Goal: Task Accomplishment & Management: Use online tool/utility

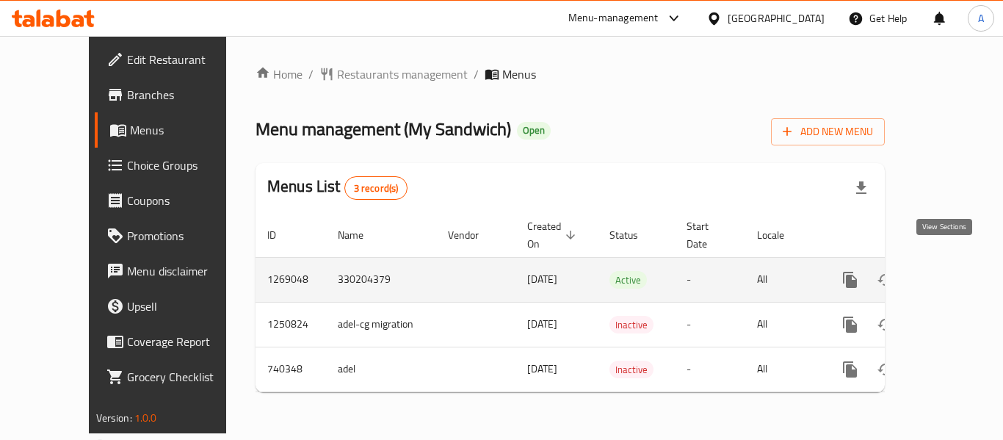
click at [950, 273] on icon "enhanced table" at bounding box center [956, 279] width 13 height 13
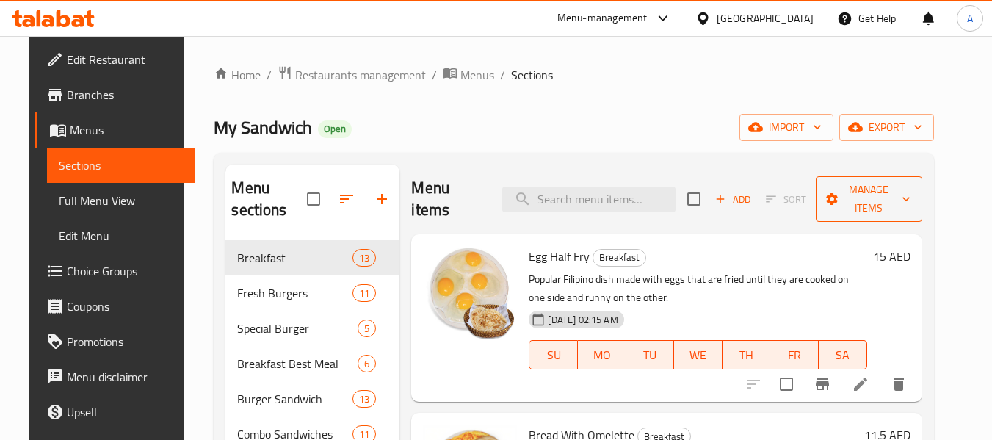
click at [906, 206] on span "Manage items" at bounding box center [869, 199] width 83 height 37
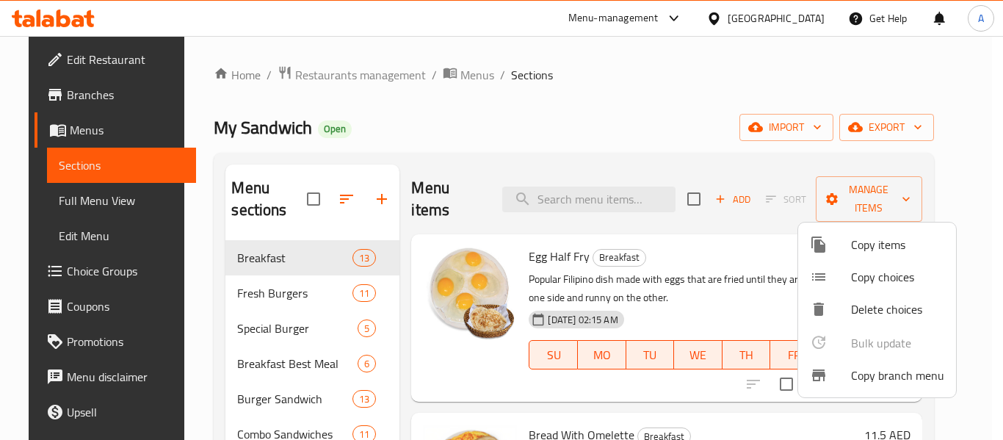
click at [880, 371] on span "Copy branch menu" at bounding box center [897, 376] width 93 height 18
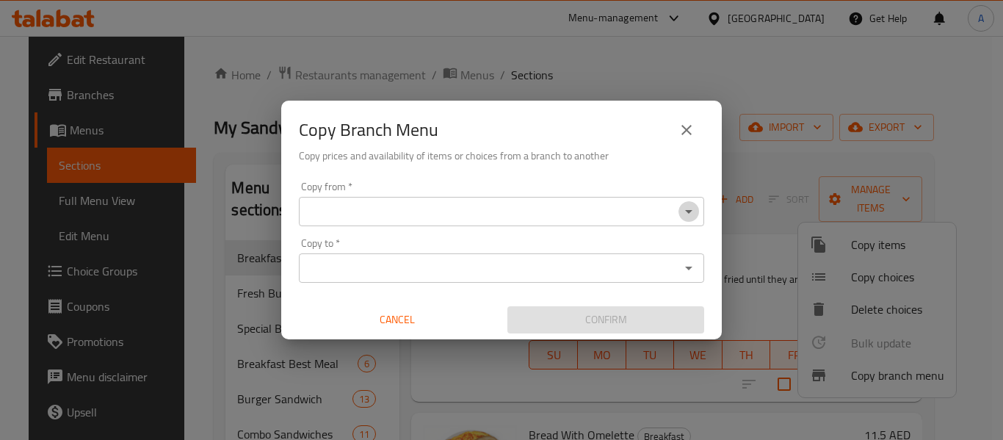
click at [689, 205] on icon "Open" at bounding box center [689, 212] width 18 height 18
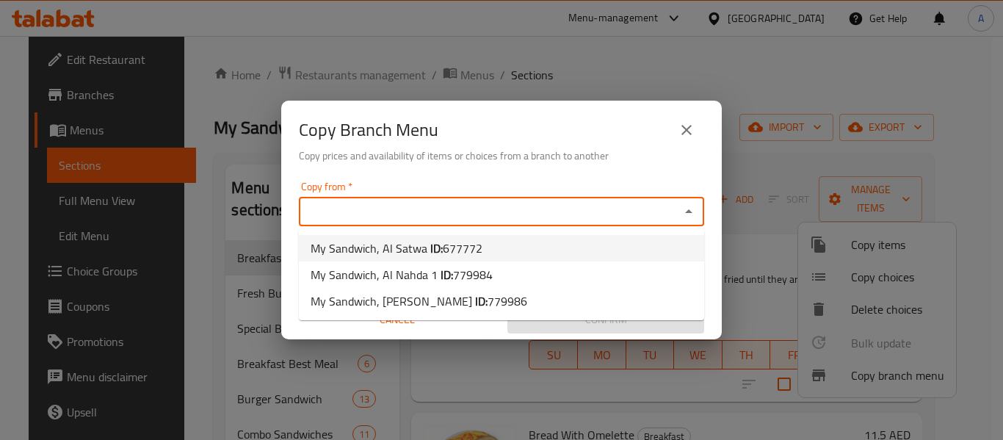
click at [602, 244] on li "My Sandwich, Al Satwa ID: 677772" at bounding box center [501, 248] width 405 height 26
type input "My Sandwich, Al Satwa"
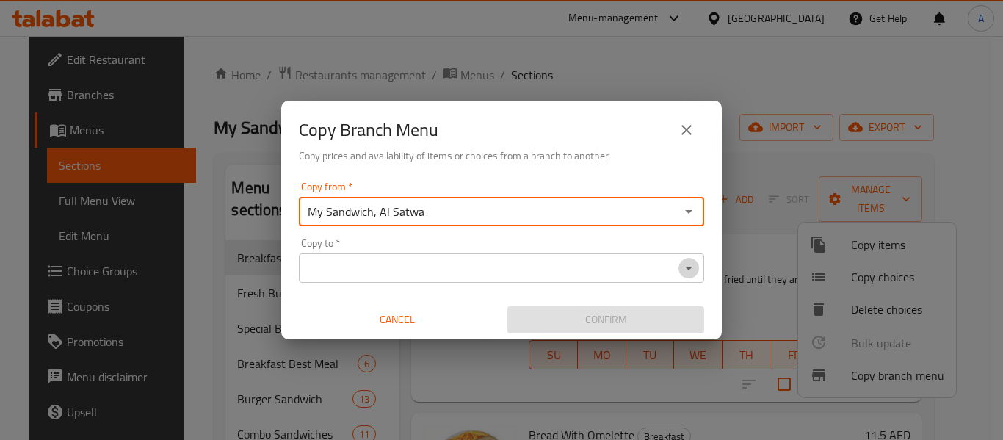
click at [697, 266] on icon "Open" at bounding box center [689, 268] width 18 height 18
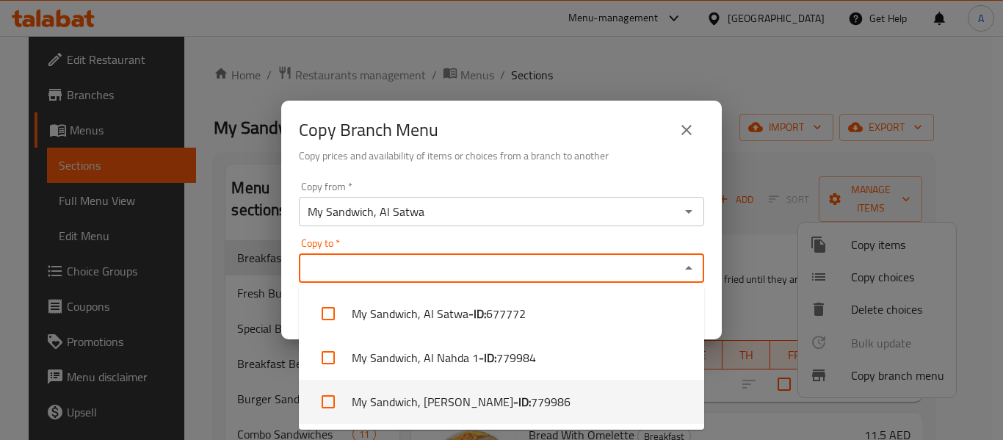
click at [656, 397] on li "My Sandwich, [PERSON_NAME] - ID: 779986" at bounding box center [501, 402] width 405 height 44
checkbox input "true"
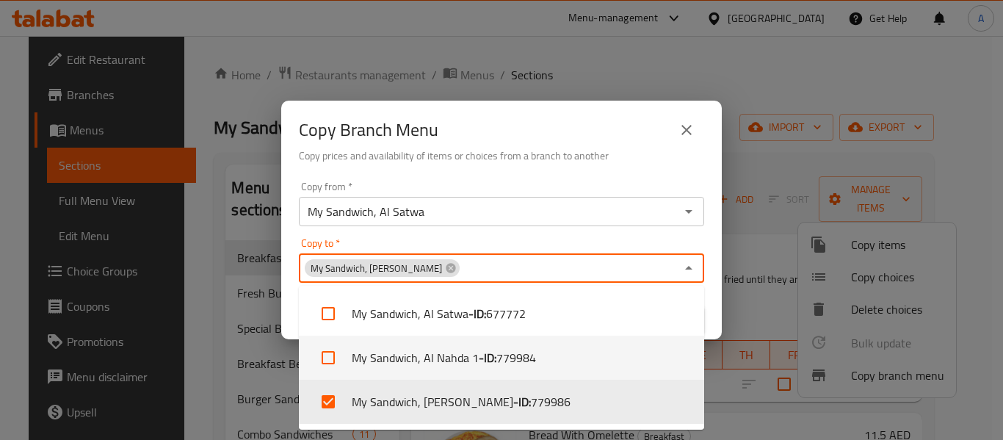
click at [719, 311] on div "Copy from   * My Sandwich, Al Satwa Copy from * Copy to   * My Sandwich, Al Gar…" at bounding box center [501, 258] width 441 height 164
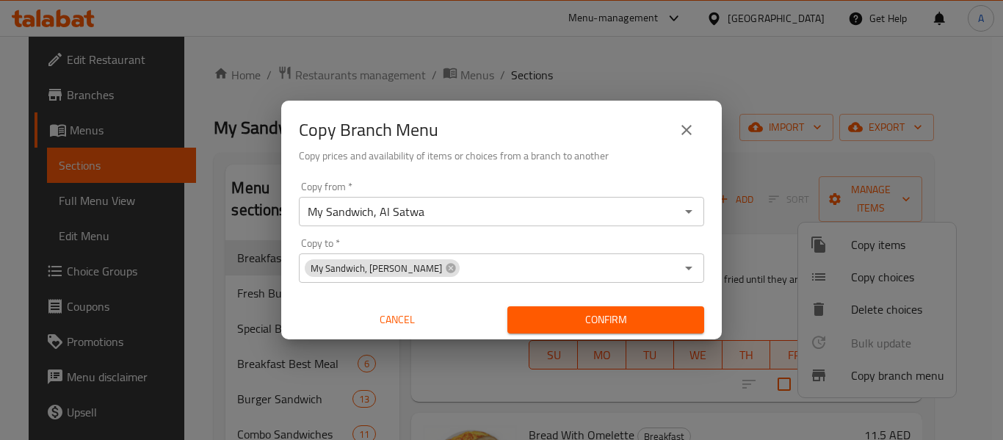
click at [688, 319] on span "Confirm" at bounding box center [605, 320] width 173 height 18
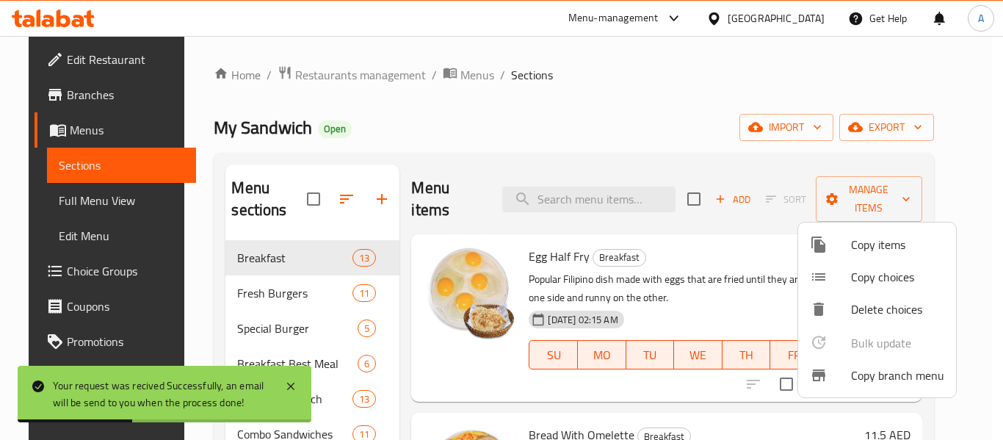
click at [77, 196] on div at bounding box center [501, 220] width 1003 height 440
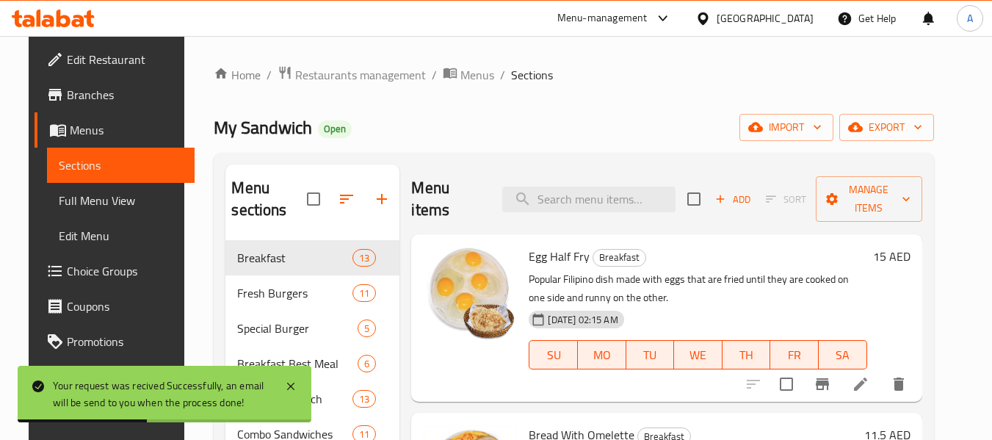
click at [84, 197] on span "Full Menu View" at bounding box center [121, 201] width 124 height 18
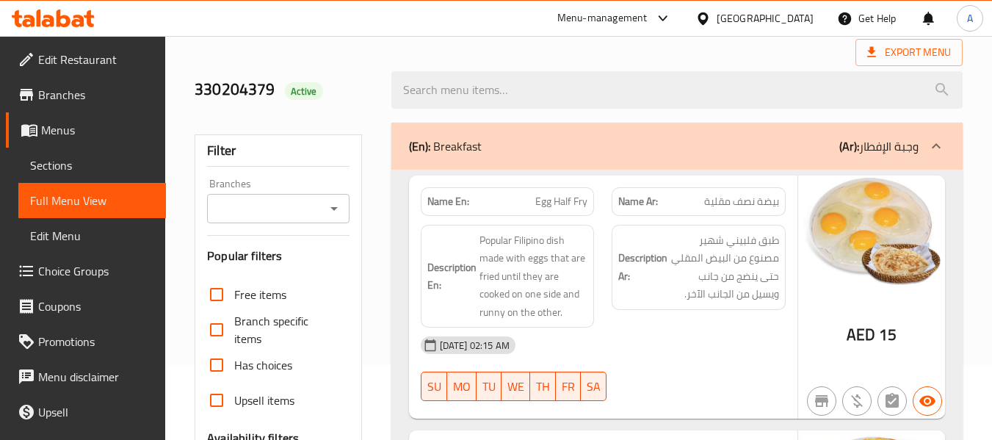
scroll to position [294, 0]
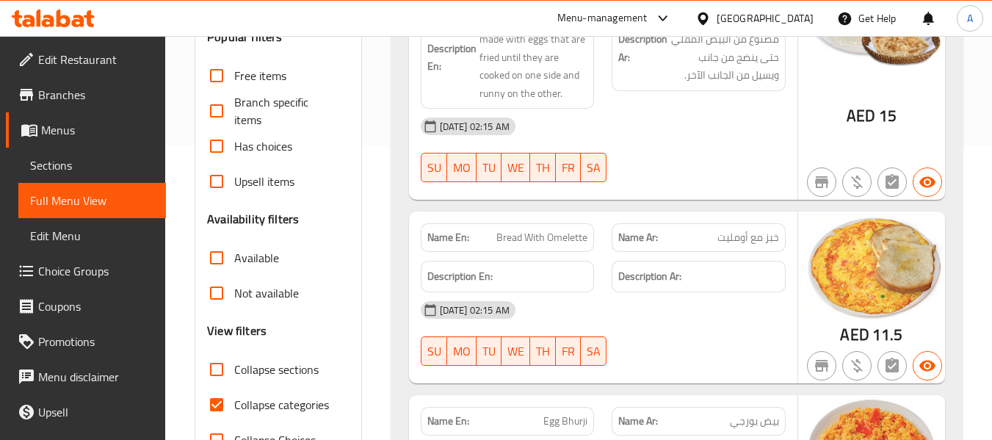
click at [306, 396] on span "Collapse categories" at bounding box center [281, 405] width 95 height 18
click at [234, 395] on input "Collapse categories" at bounding box center [216, 404] width 35 height 35
checkbox input "false"
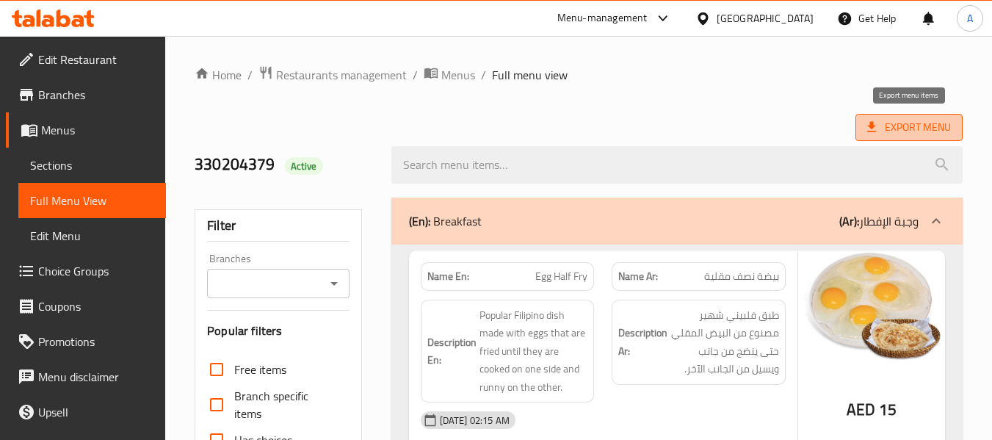
click at [875, 123] on icon at bounding box center [872, 127] width 15 height 15
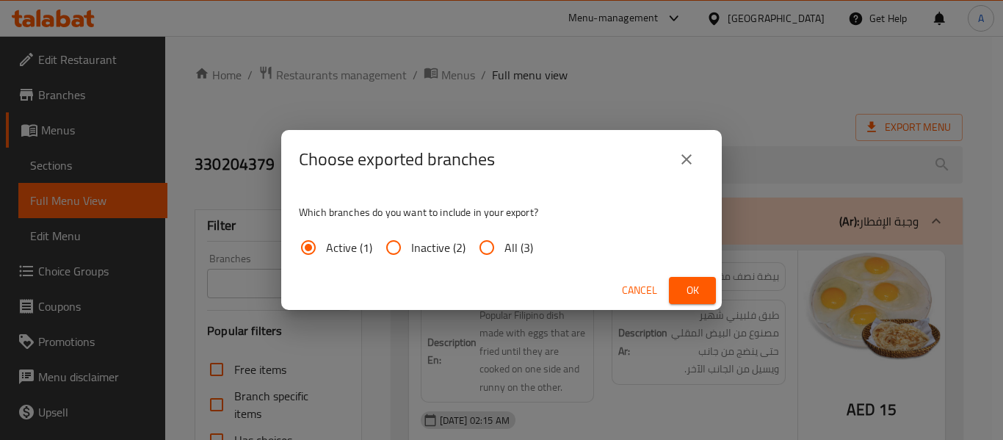
click at [477, 245] on input "All (3)" at bounding box center [486, 247] width 35 height 35
radio input "true"
click at [702, 284] on span "Ok" at bounding box center [693, 290] width 24 height 18
